Goal: Task Accomplishment & Management: Manage account settings

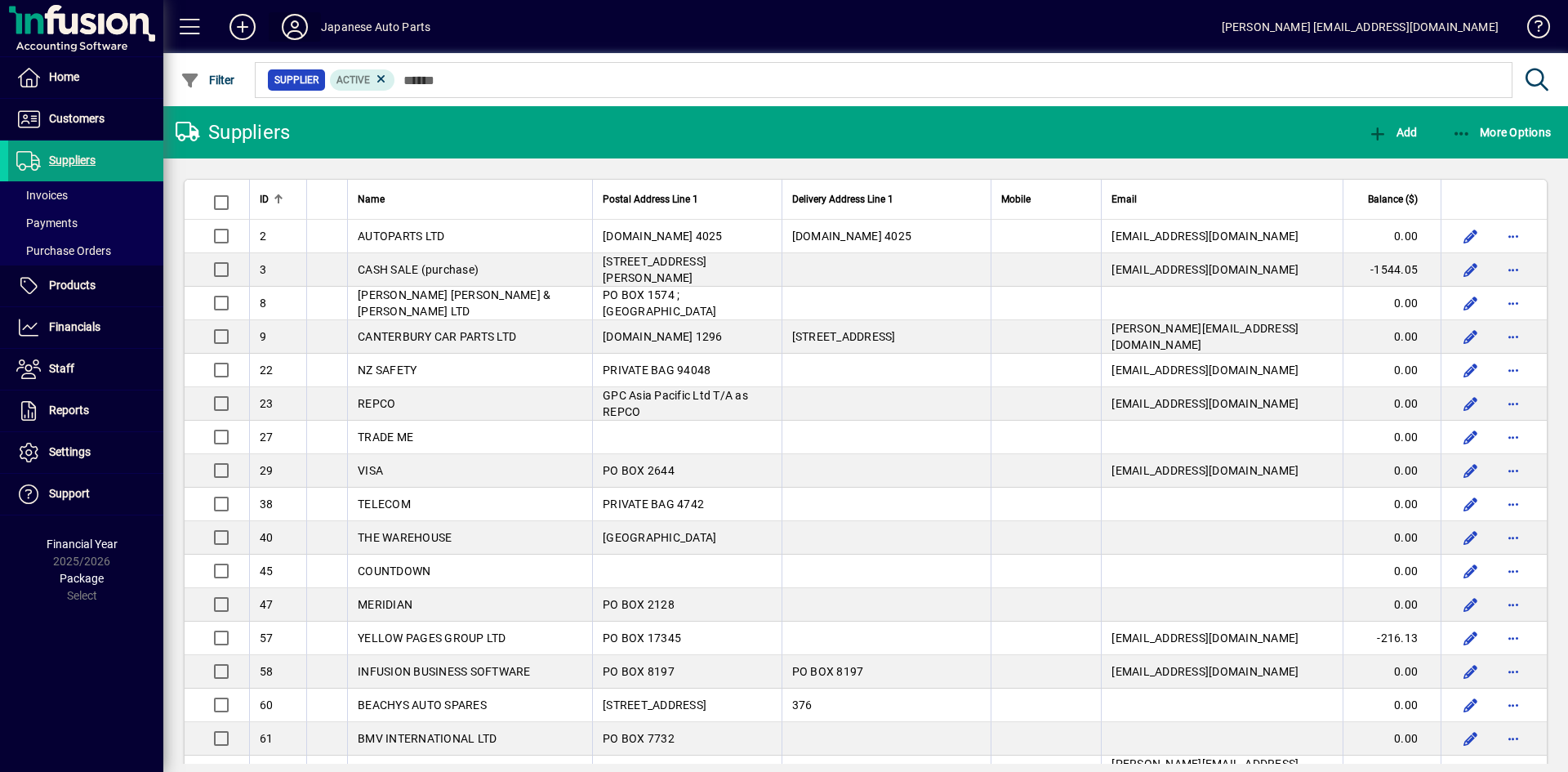
click at [293, 23] on icon at bounding box center [295, 27] width 33 height 26
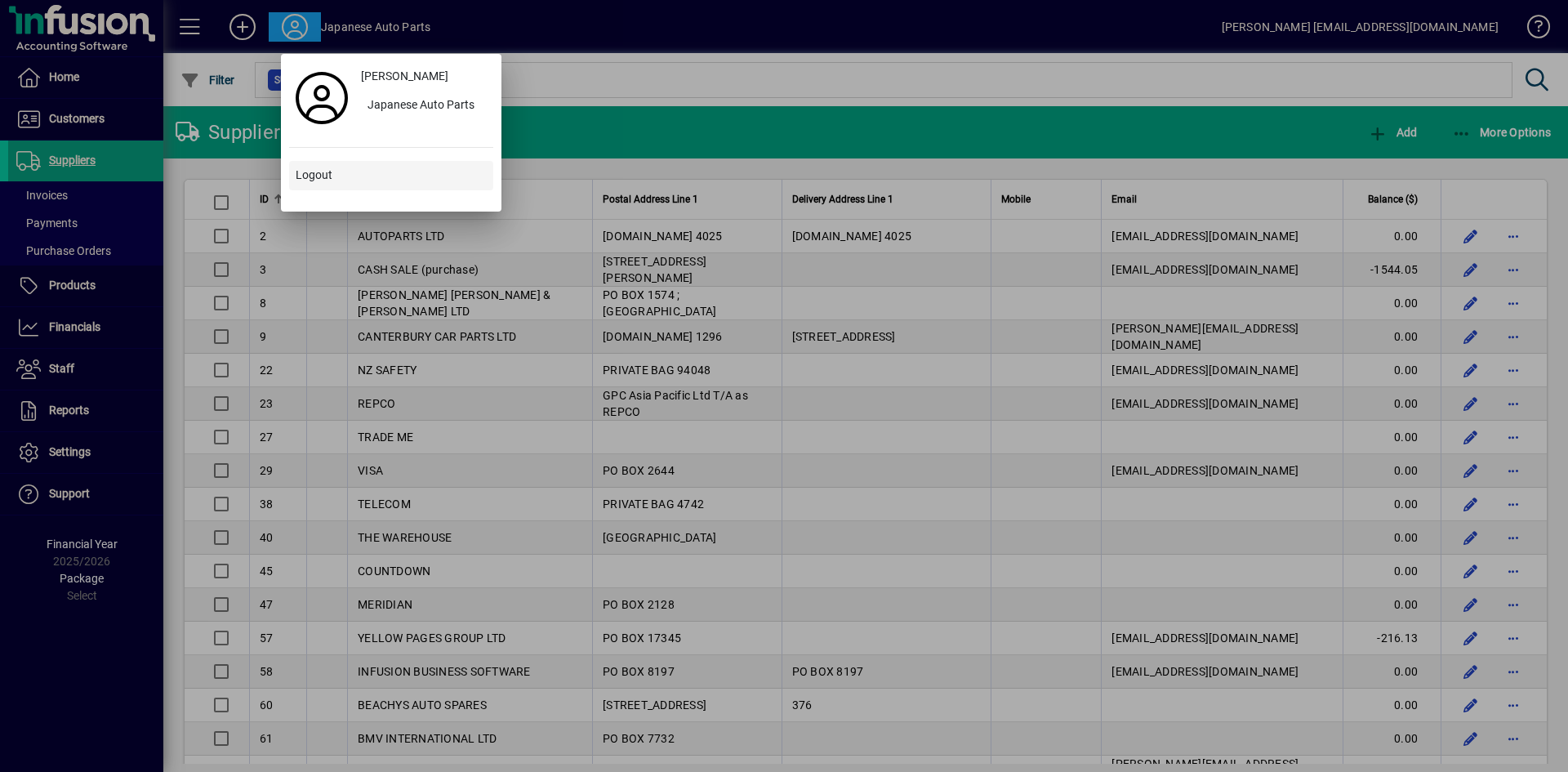
click at [319, 179] on span "Logout" at bounding box center [314, 175] width 37 height 17
